Goal: Find specific page/section: Find specific page/section

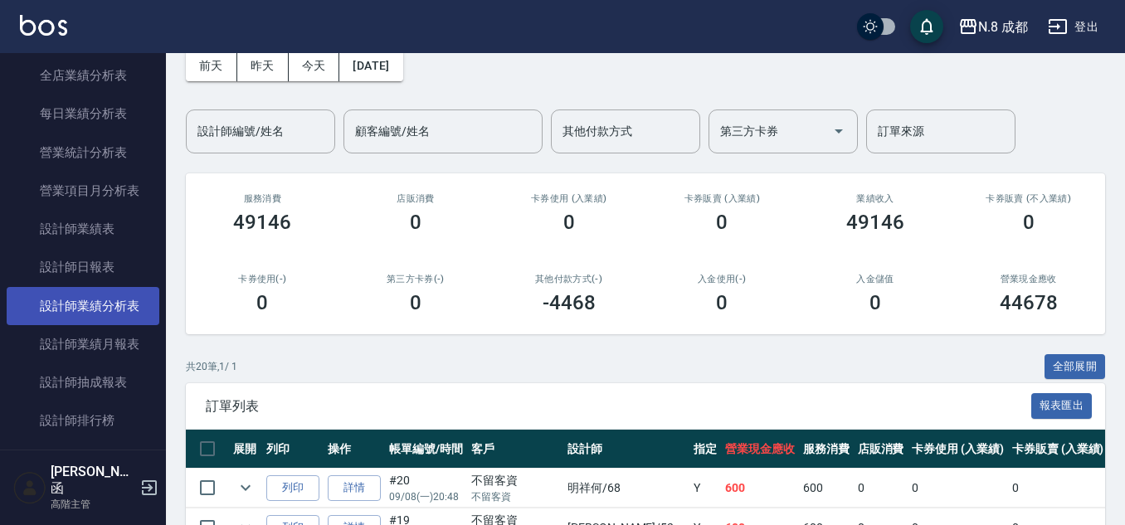
scroll to position [1328, 0]
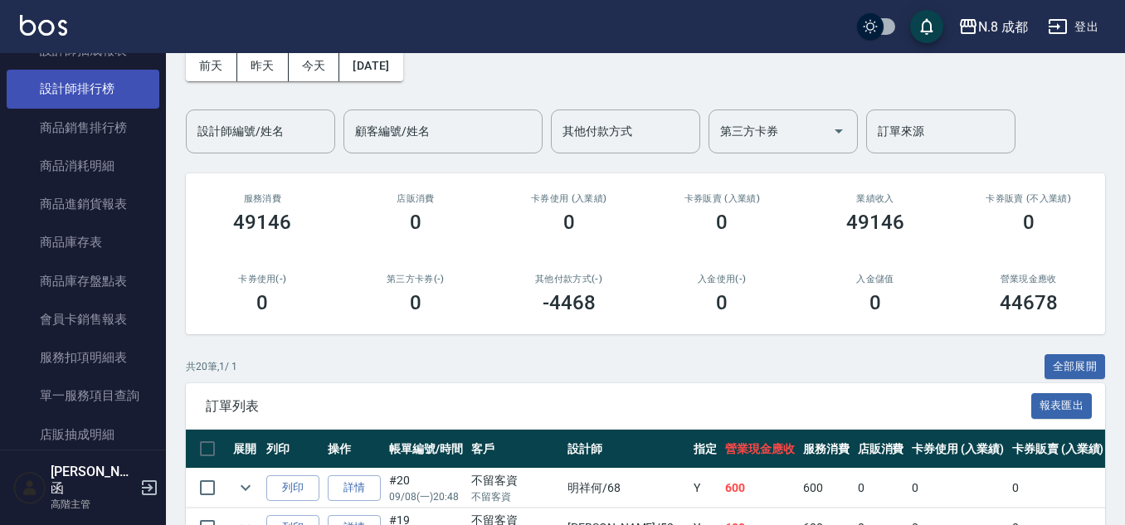
drag, startPoint x: 114, startPoint y: 91, endPoint x: 122, endPoint y: 98, distance: 10.6
click at [114, 91] on link "設計師排行榜" at bounding box center [83, 89] width 153 height 38
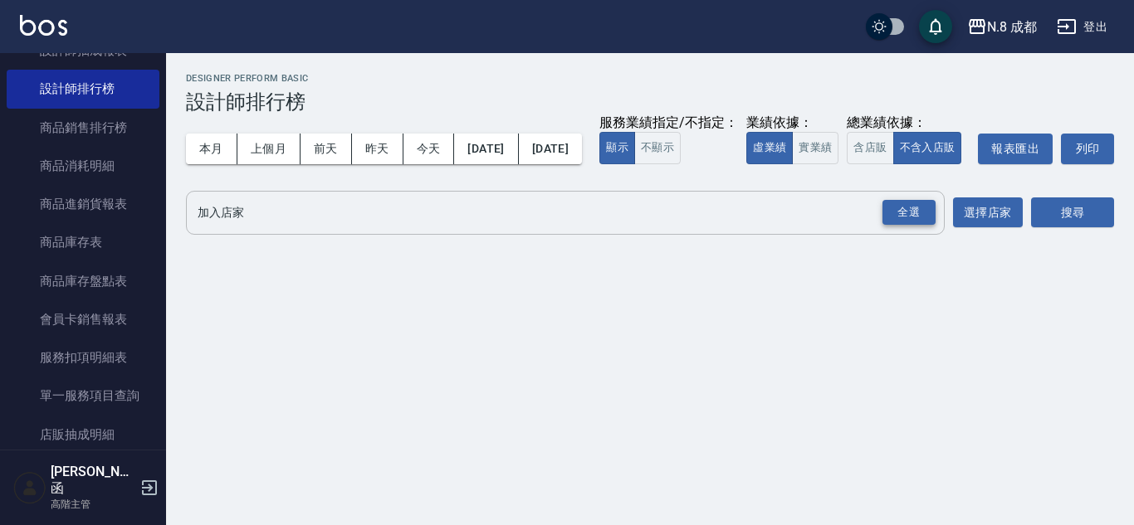
click at [903, 226] on div "全選" at bounding box center [908, 213] width 53 height 26
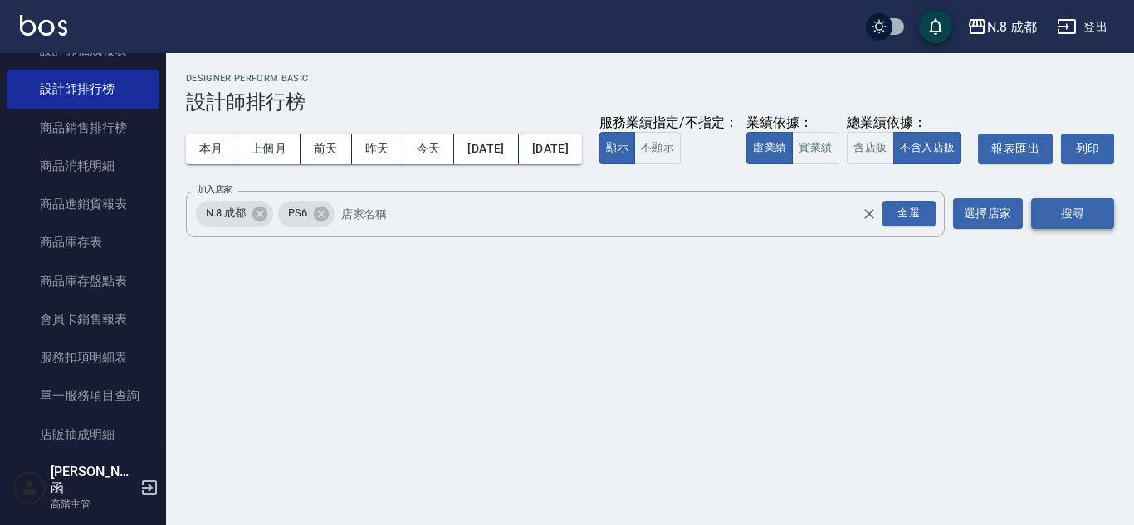
click at [1078, 229] on button "搜尋" at bounding box center [1072, 213] width 83 height 31
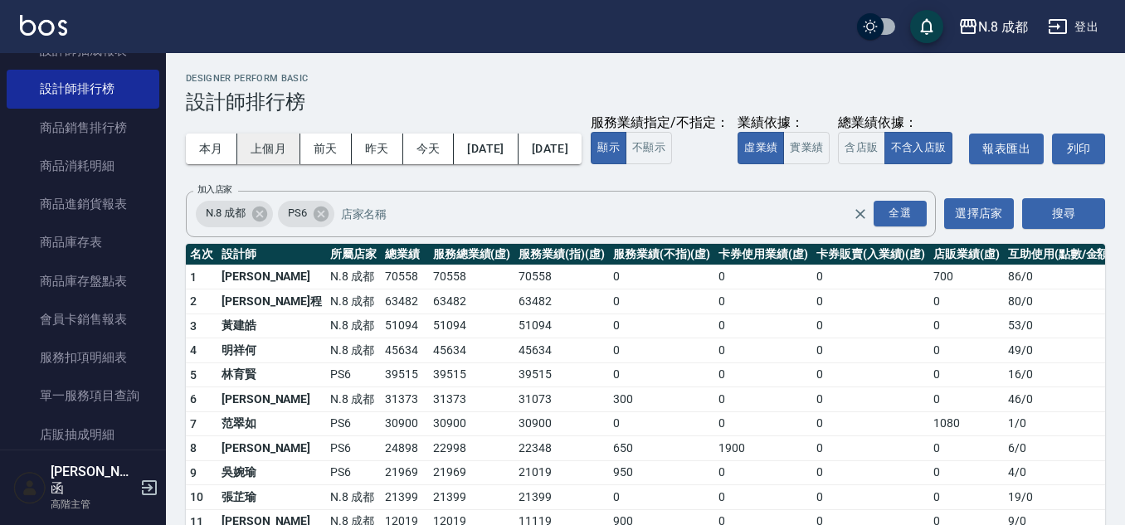
click at [265, 140] on button "上個月" at bounding box center [268, 149] width 63 height 31
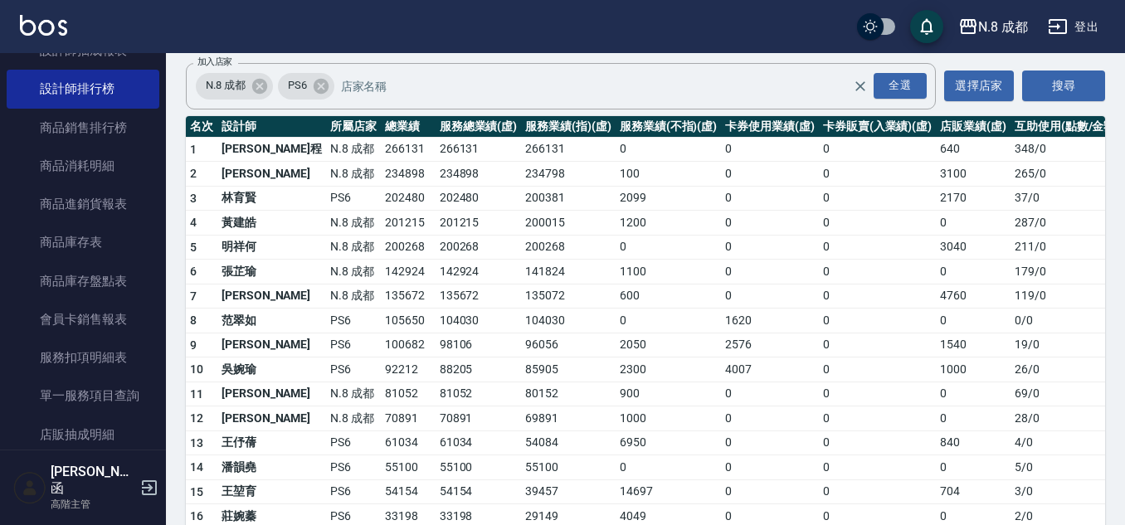
scroll to position [166, 0]
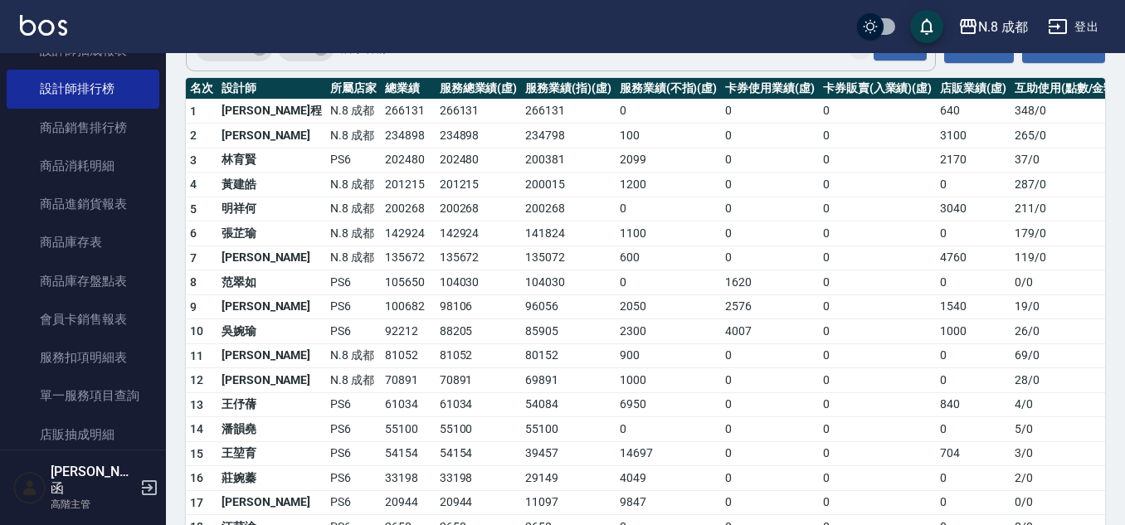
click at [857, 56] on icon "Clear" at bounding box center [860, 48] width 17 height 17
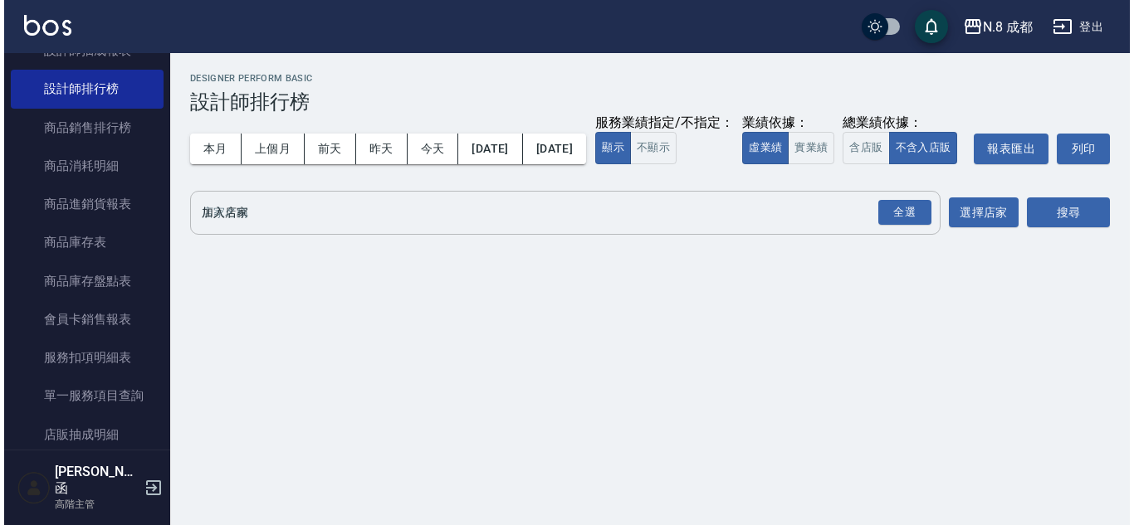
scroll to position [0, 0]
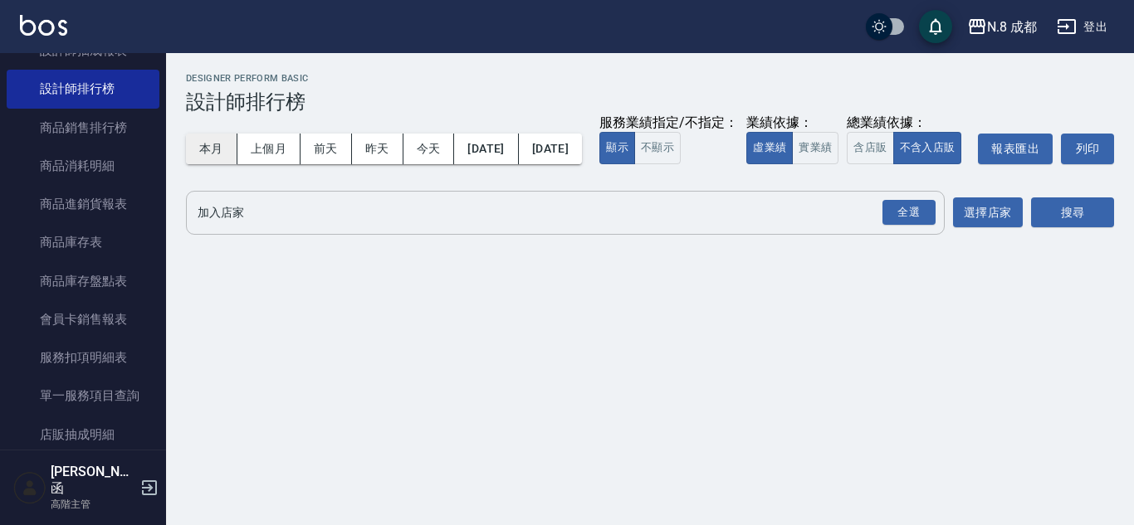
click at [198, 150] on button "本月" at bounding box center [211, 149] width 51 height 31
